Goal: Task Accomplishment & Management: Manage account settings

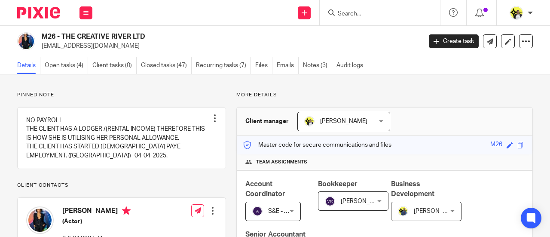
click at [365, 14] on input "Search" at bounding box center [375, 14] width 77 height 8
click at [342, 15] on input "Search" at bounding box center [375, 14] width 77 height 8
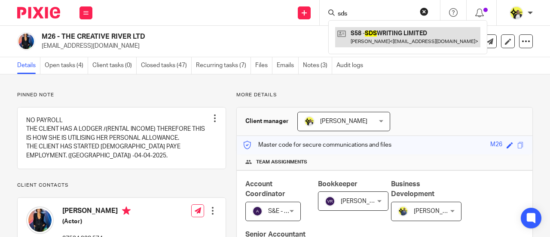
type input "sds"
click at [394, 28] on link at bounding box center [407, 37] width 145 height 20
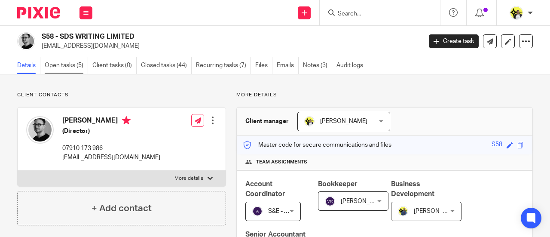
click at [70, 65] on link "Open tasks (5)" at bounding box center [66, 65] width 43 height 17
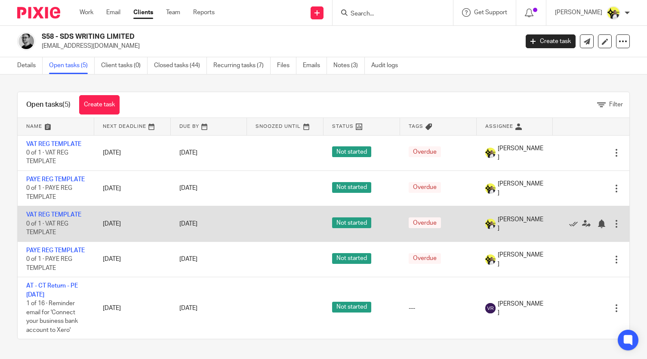
click at [550, 228] on div at bounding box center [616, 223] width 9 height 9
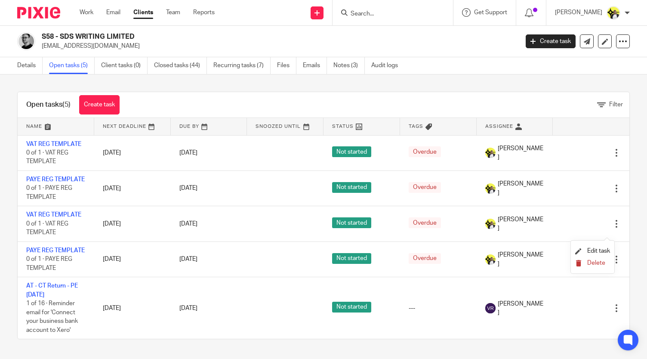
click at [550, 236] on span "Delete" at bounding box center [596, 263] width 18 height 6
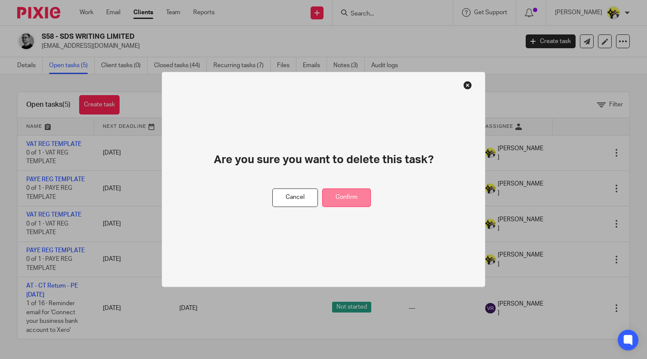
click at [362, 197] on button "Confirm" at bounding box center [346, 197] width 49 height 18
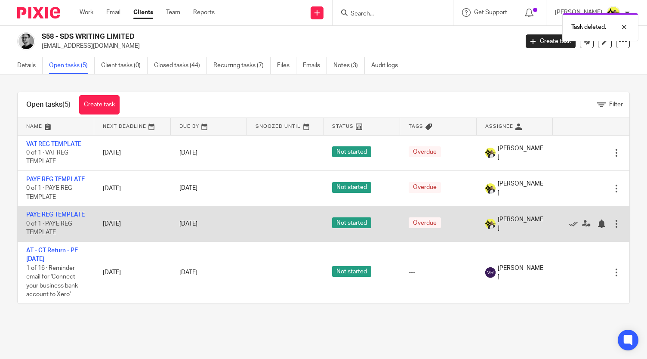
click at [550, 228] on div at bounding box center [616, 223] width 9 height 9
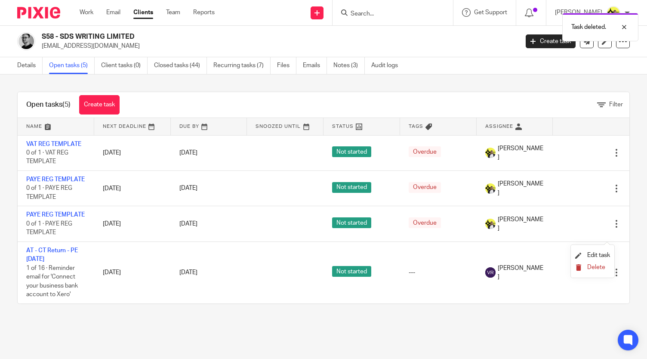
click at [550, 236] on span "Delete" at bounding box center [596, 267] width 18 height 6
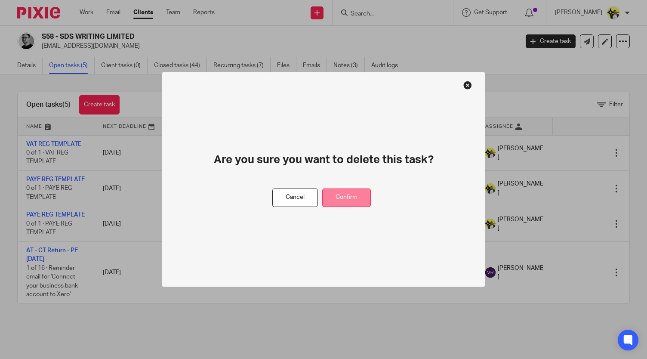
click at [353, 200] on button "Confirm" at bounding box center [346, 197] width 49 height 18
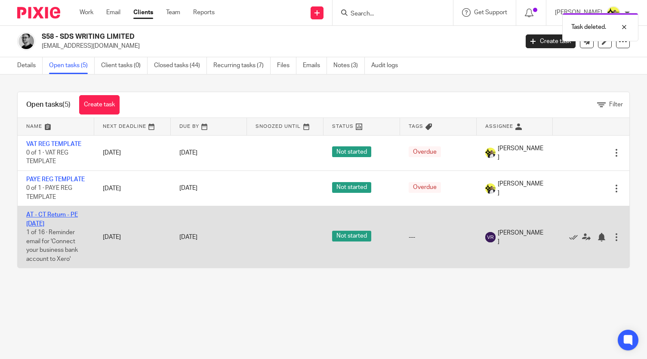
click at [58, 223] on link "AT - CT Return - PE [DATE]" at bounding box center [52, 219] width 52 height 15
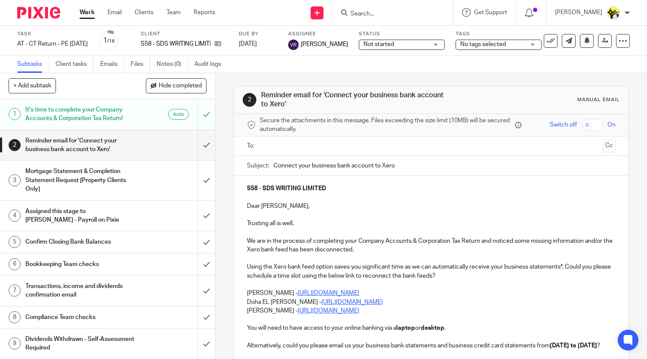
click at [532, 43] on div "No tags selected" at bounding box center [498, 45] width 86 height 10
click at [511, 62] on li "HIGH IMPORTANCE" at bounding box center [497, 59] width 85 height 18
checkbox input "true"
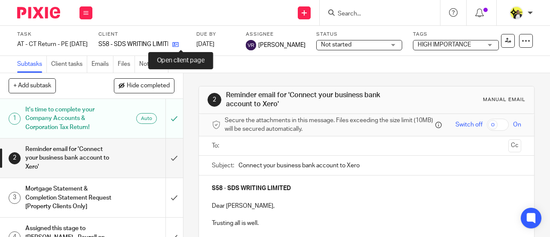
click at [179, 46] on icon at bounding box center [175, 44] width 6 height 6
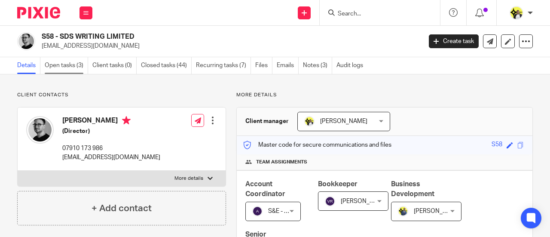
click at [78, 68] on link "Open tasks (3)" at bounding box center [66, 65] width 43 height 17
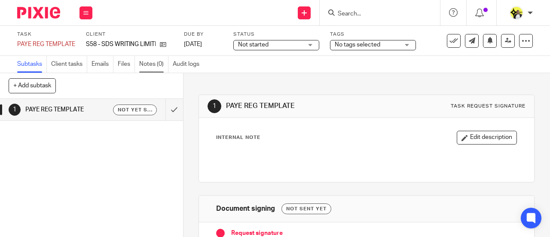
click at [152, 63] on link "Notes (0)" at bounding box center [153, 64] width 29 height 17
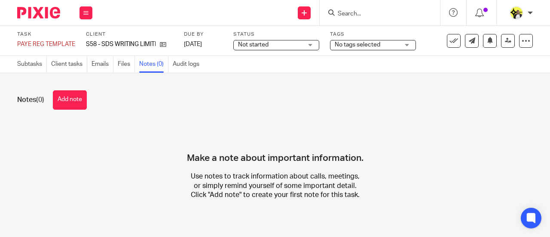
click at [65, 100] on button "Add note" at bounding box center [70, 99] width 34 height 19
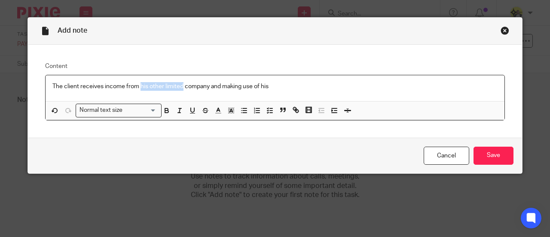
drag, startPoint x: 180, startPoint y: 86, endPoint x: 138, endPoint y: 85, distance: 41.7
click at [138, 85] on p "The client receives income from his other limited company and making use of his" at bounding box center [274, 86] width 445 height 9
drag, startPoint x: 207, startPoint y: 84, endPoint x: 181, endPoint y: 82, distance: 25.4
click at [181, 83] on p "The client receives income from SDS Diplomacy company and making use of his" at bounding box center [274, 86] width 445 height 9
click at [236, 85] on p "The client receives income from SDS Diplomacy making use of his" at bounding box center [274, 86] width 445 height 9
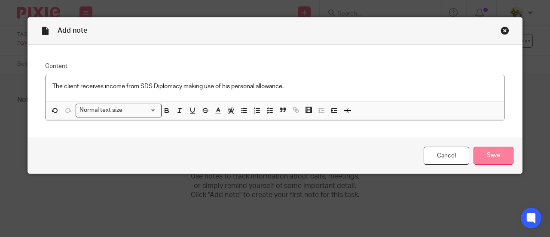
click at [492, 155] on input "Save" at bounding box center [494, 156] width 40 height 18
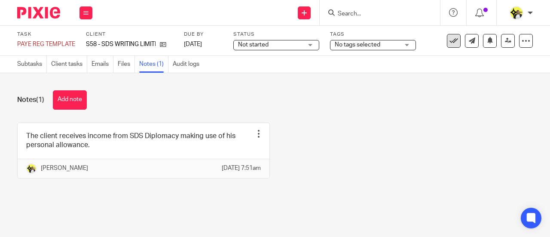
click at [450, 41] on icon at bounding box center [454, 41] width 9 height 9
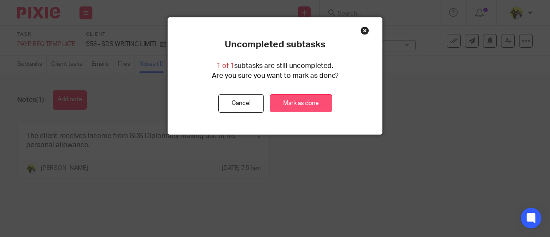
click at [315, 100] on link "Mark as done" at bounding box center [301, 103] width 62 height 18
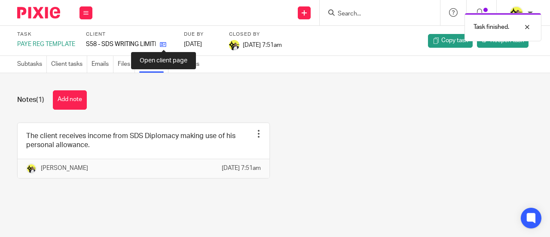
click at [166, 44] on icon at bounding box center [163, 44] width 6 height 6
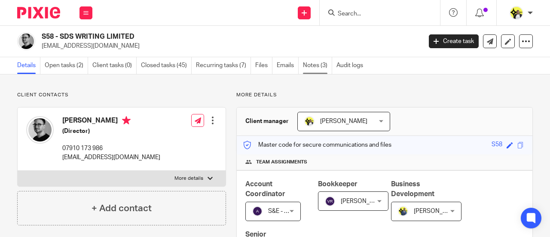
click at [312, 68] on link "Notes (3)" at bounding box center [317, 65] width 29 height 17
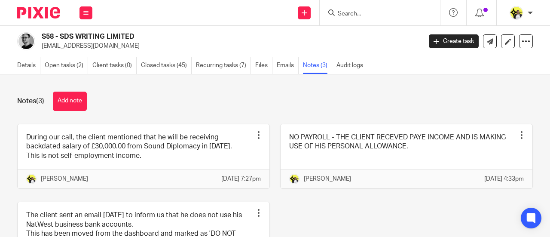
click at [359, 10] on input "Search" at bounding box center [375, 14] width 77 height 8
type input "k"
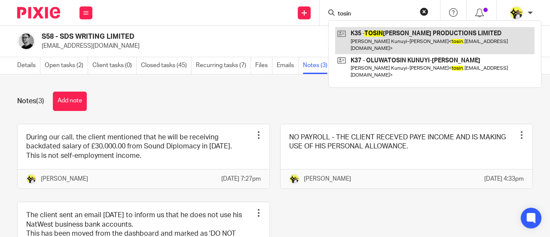
type input "tosin"
click at [391, 35] on link at bounding box center [435, 40] width 200 height 27
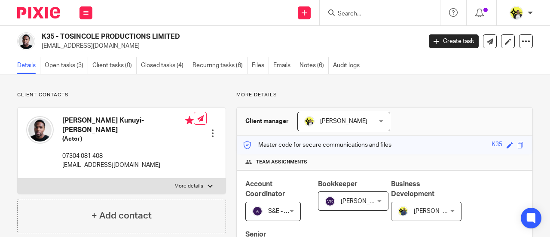
drag, startPoint x: 188, startPoint y: 35, endPoint x: 61, endPoint y: 34, distance: 126.9
click at [61, 34] on h2 "K35 - TOSINCOLE PRODUCTIONS LIMITED" at bounding box center [192, 36] width 300 height 9
copy h2 "TOSINCOLE PRODUCTIONS LIMITED"
